Goal: Check status: Check status

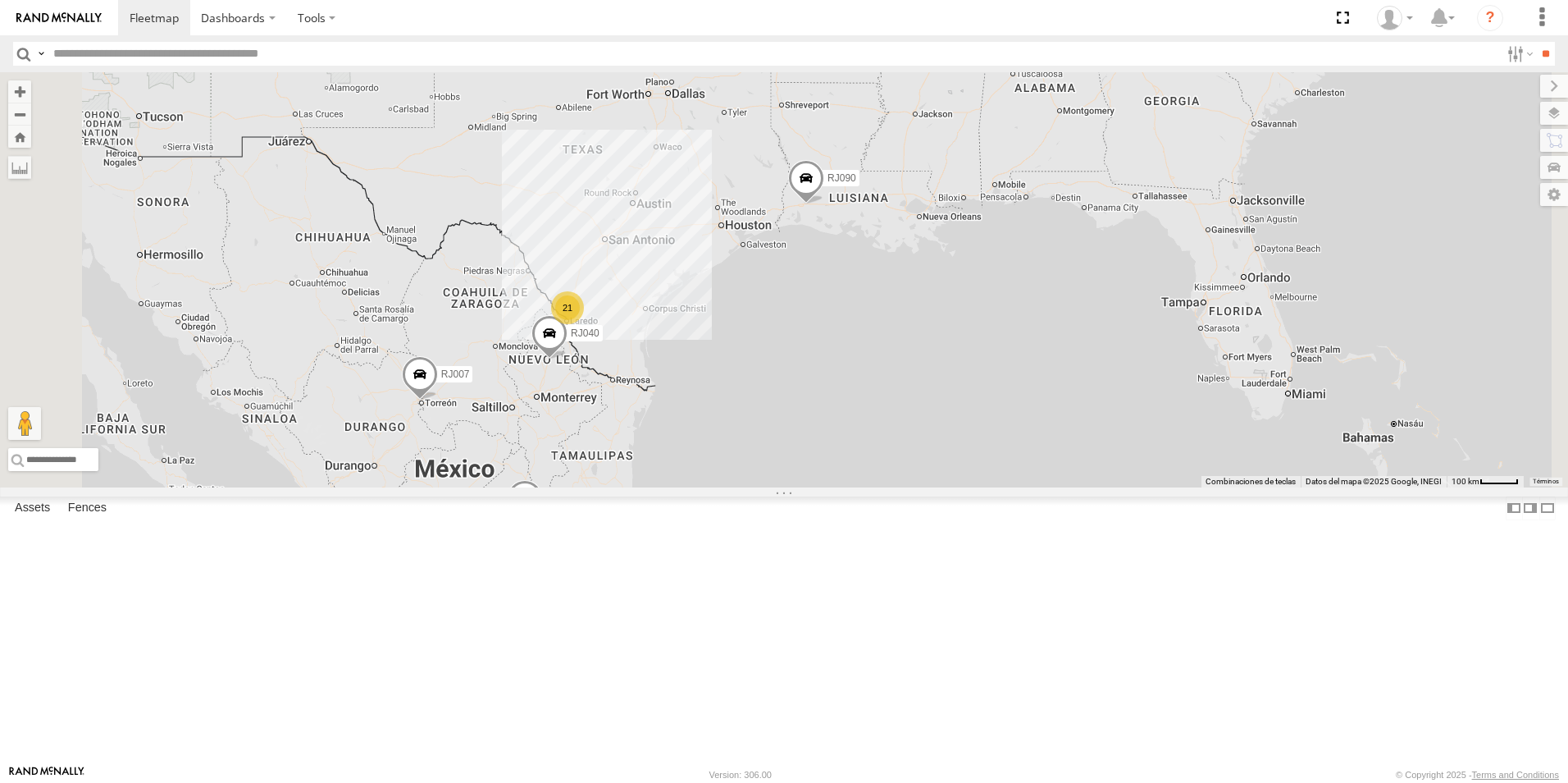
click at [0, 0] on div "RJ087" at bounding box center [0, 0] width 0 height 0
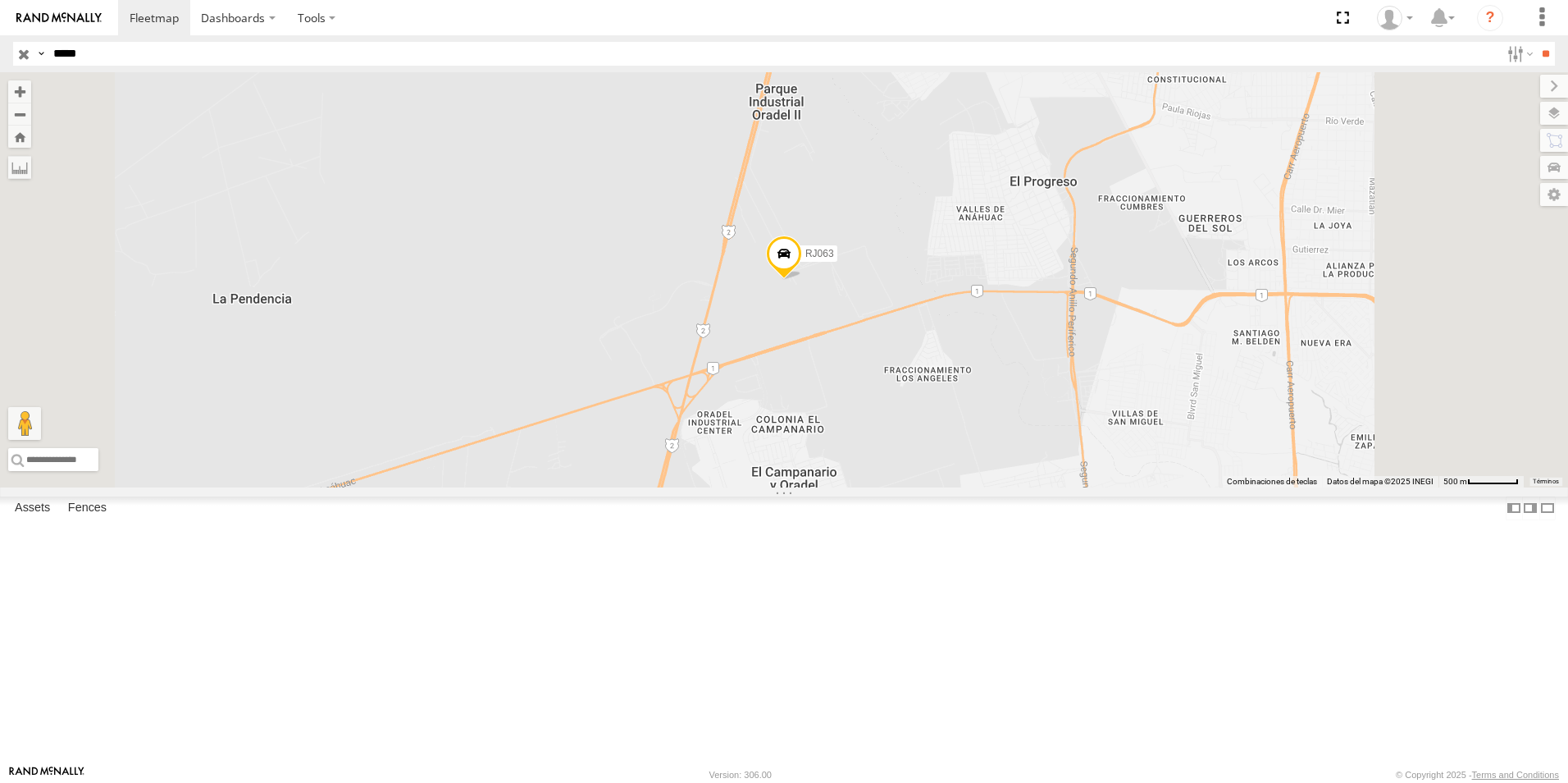
click at [0, 0] on div "XPD GLOBAL" at bounding box center [0, 0] width 0 height 0
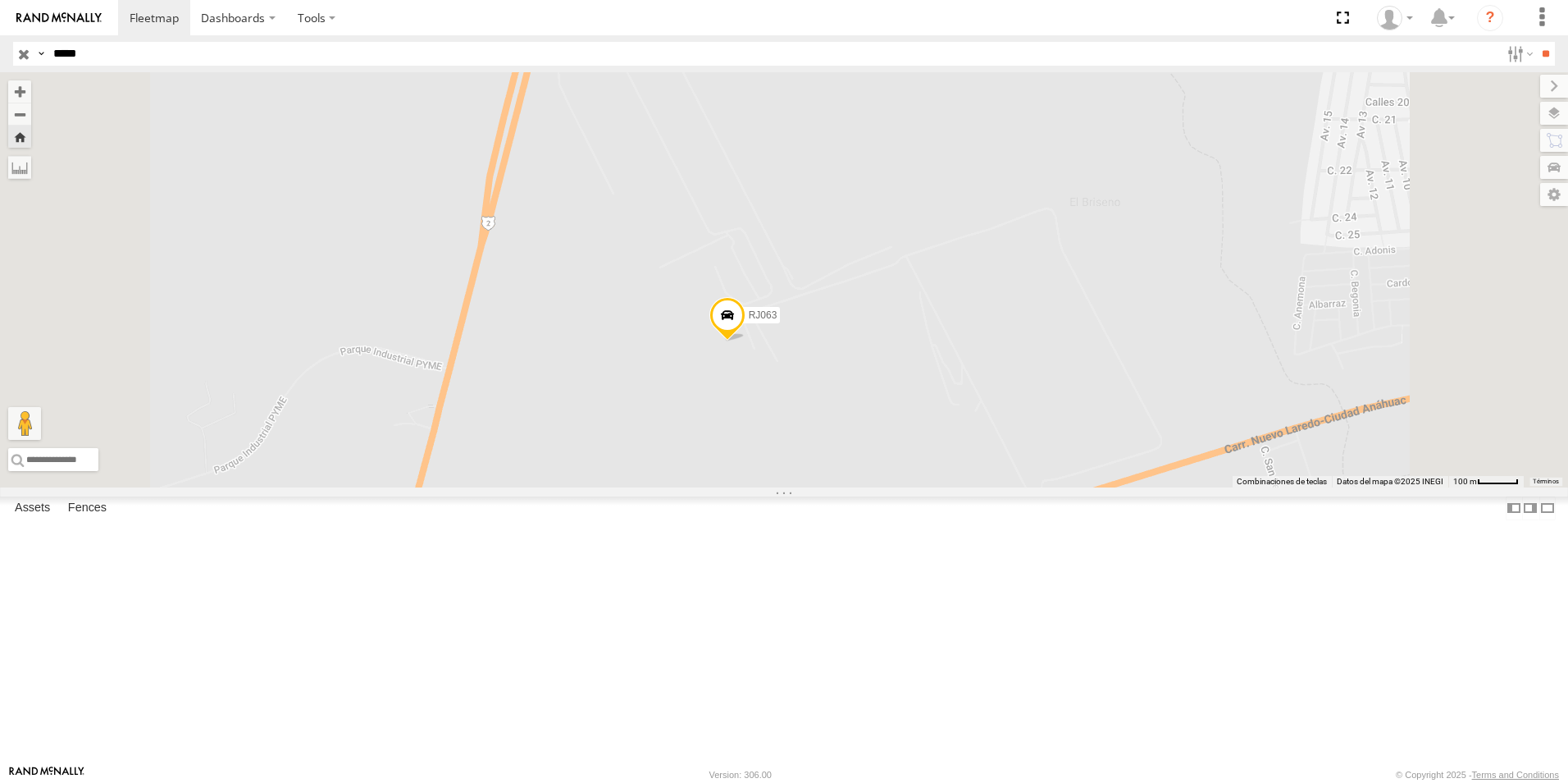
click at [746, 342] on span at bounding box center [727, 320] width 36 height 44
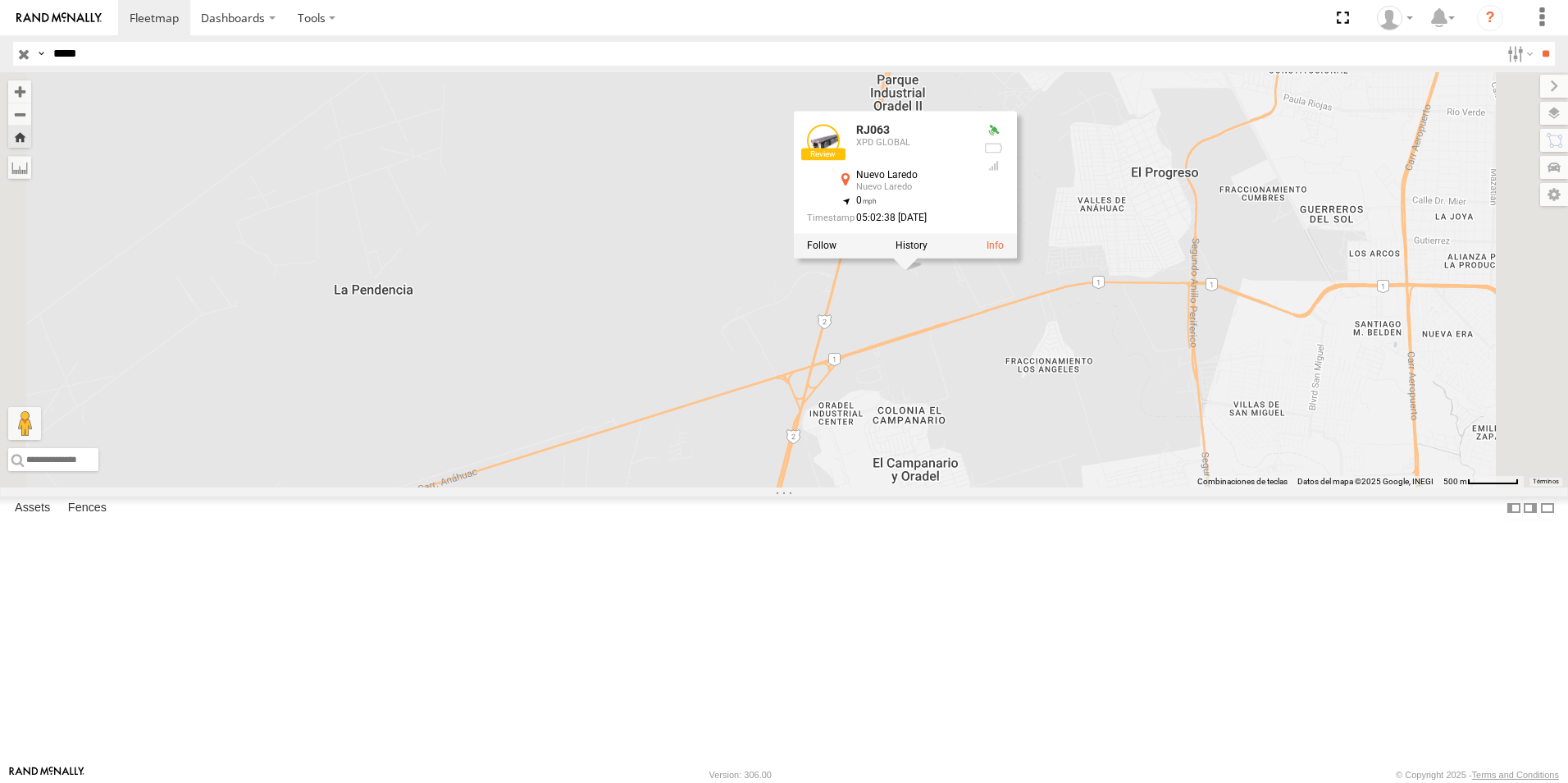
click at [1098, 450] on div "RJ063 RJ063 XPD GLOBAL Nuevo Laredo Nuevo Laredo 27.48843 , -99.61991 0 05:02:3…" at bounding box center [784, 279] width 1568 height 415
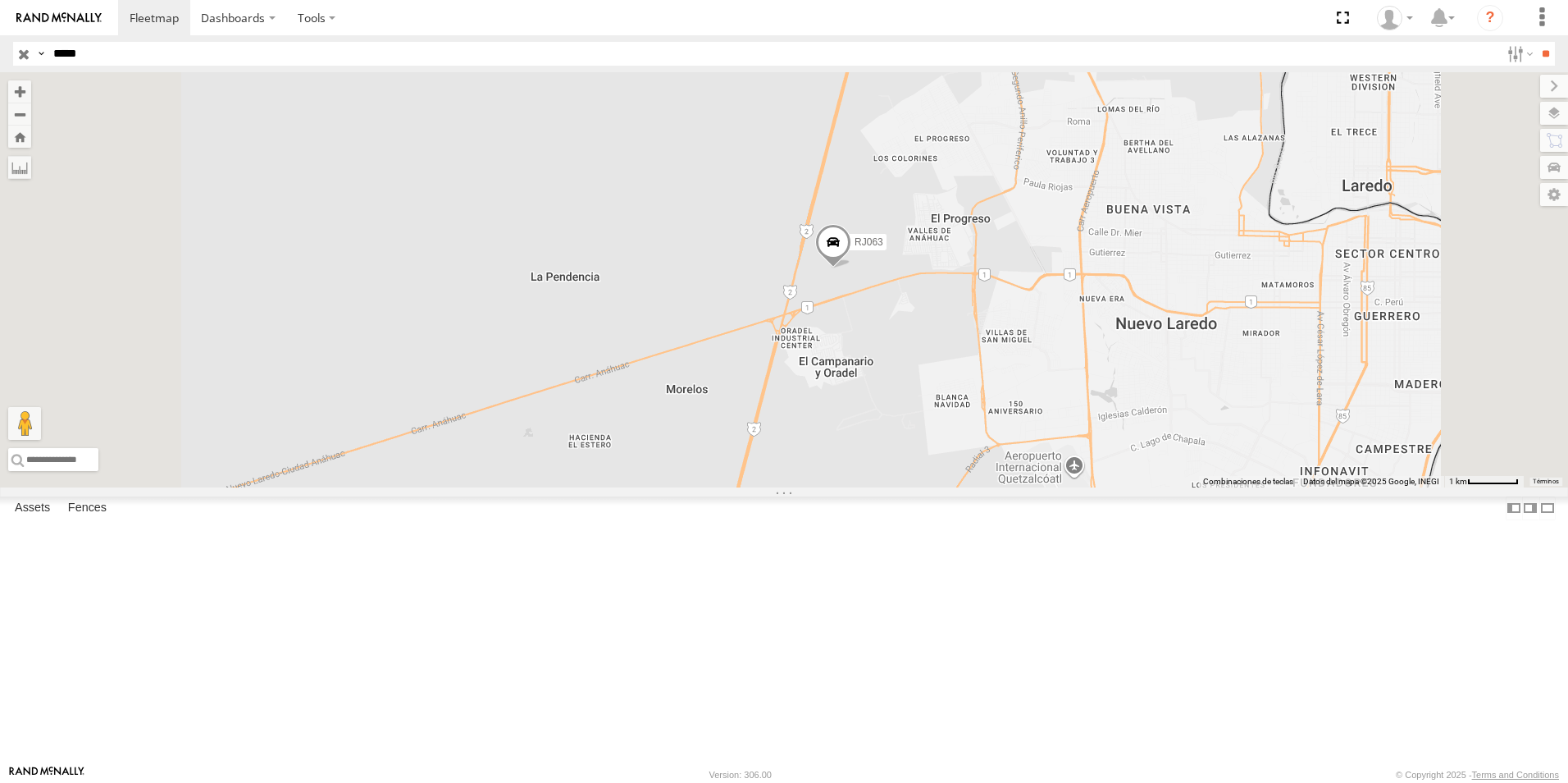
click at [0, 0] on div "XPD GLOBAL" at bounding box center [0, 0] width 0 height 0
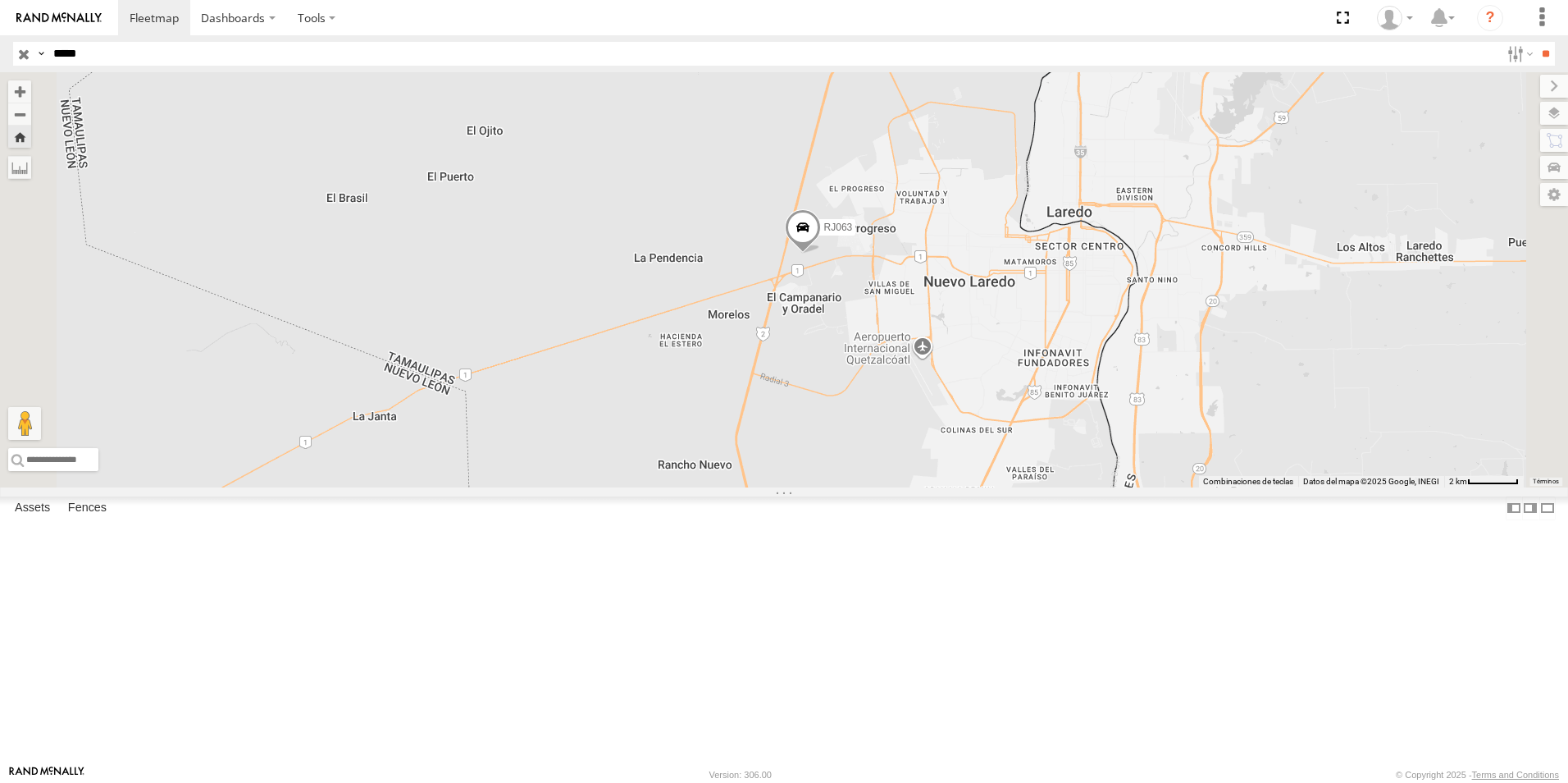
click at [821, 254] on span at bounding box center [803, 232] width 36 height 44
